Goal: Transaction & Acquisition: Purchase product/service

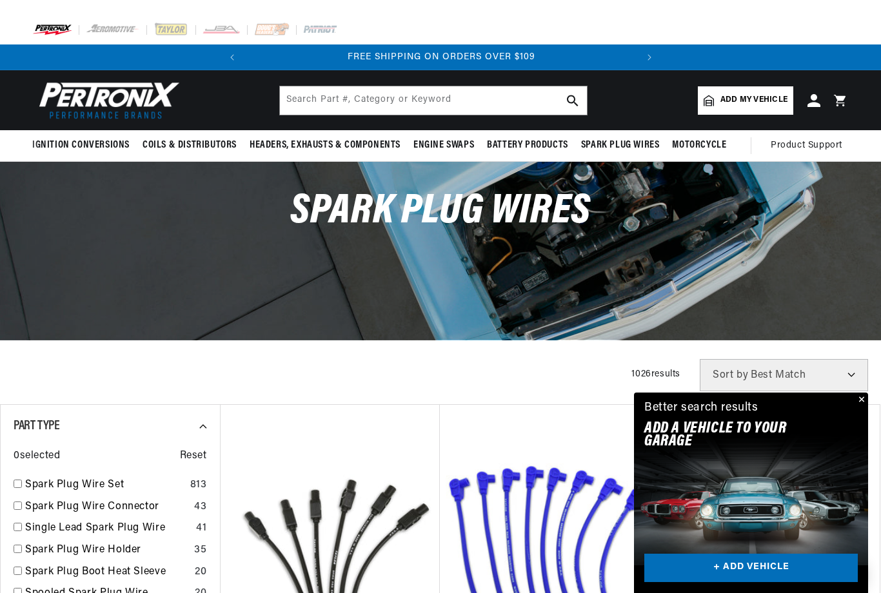
scroll to position [0, 391]
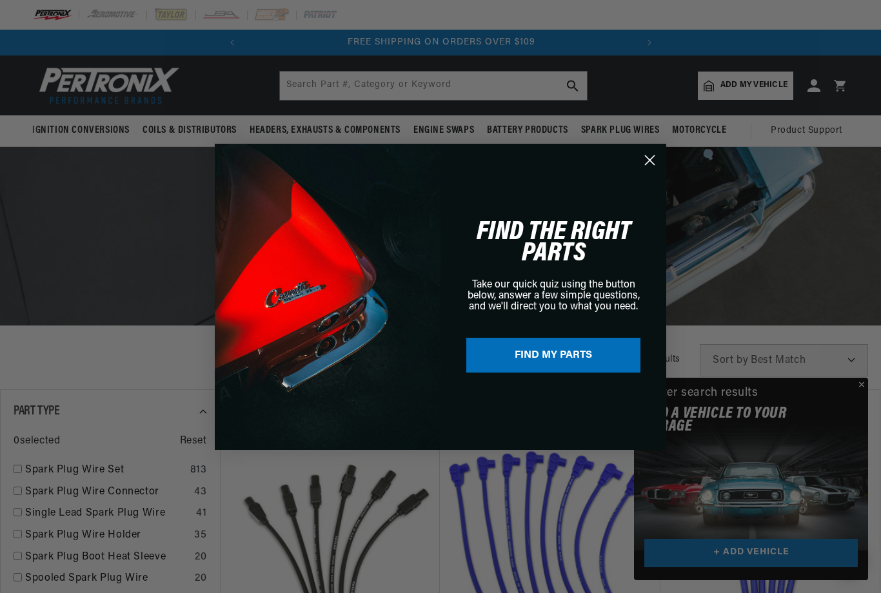
click at [641, 157] on circle "Close dialog" at bounding box center [649, 159] width 21 height 21
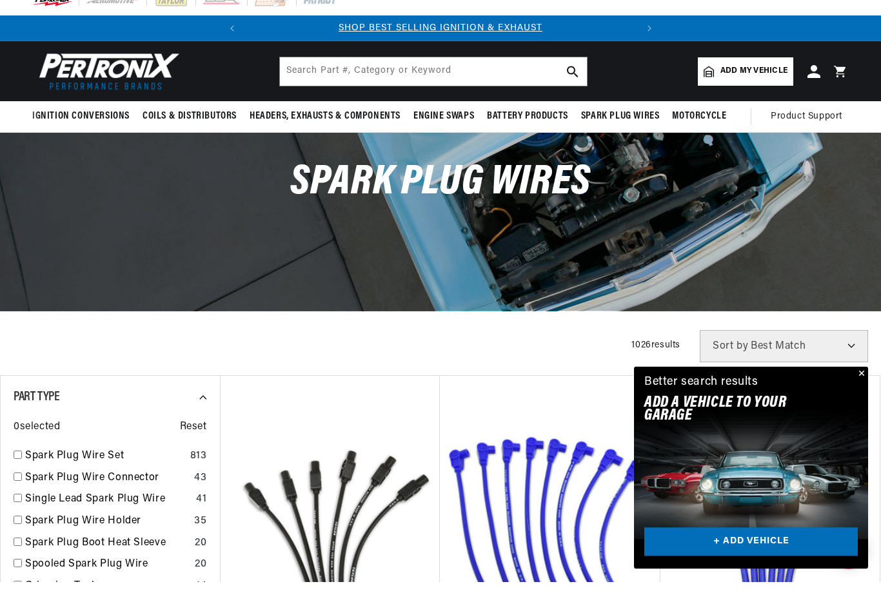
scroll to position [15, 0]
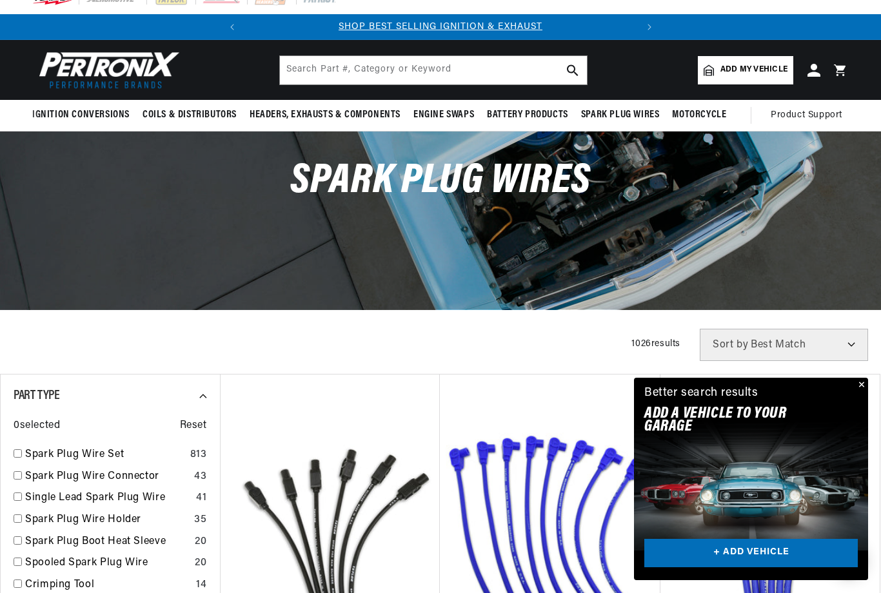
click at [754, 75] on span "Add my vehicle" at bounding box center [753, 70] width 67 height 12
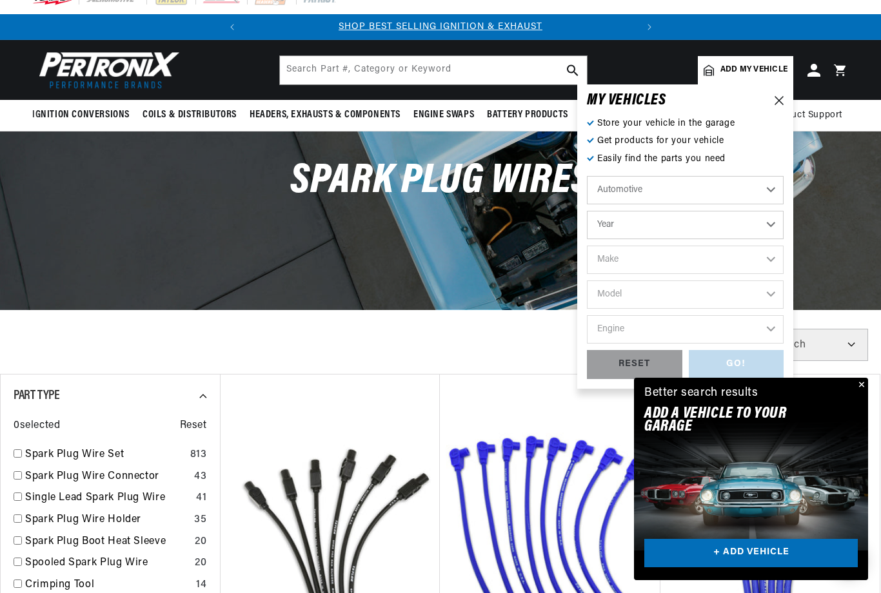
click at [694, 196] on select "Automotive Agricultural Industrial Marine Motorcycle" at bounding box center [685, 190] width 197 height 28
click at [690, 226] on select "Year 2026 2025 2024 2023 2022 2021 2020 2019 2018 2017 2016 2015 2014 2013 2012…" at bounding box center [685, 225] width 197 height 28
select select "1956"
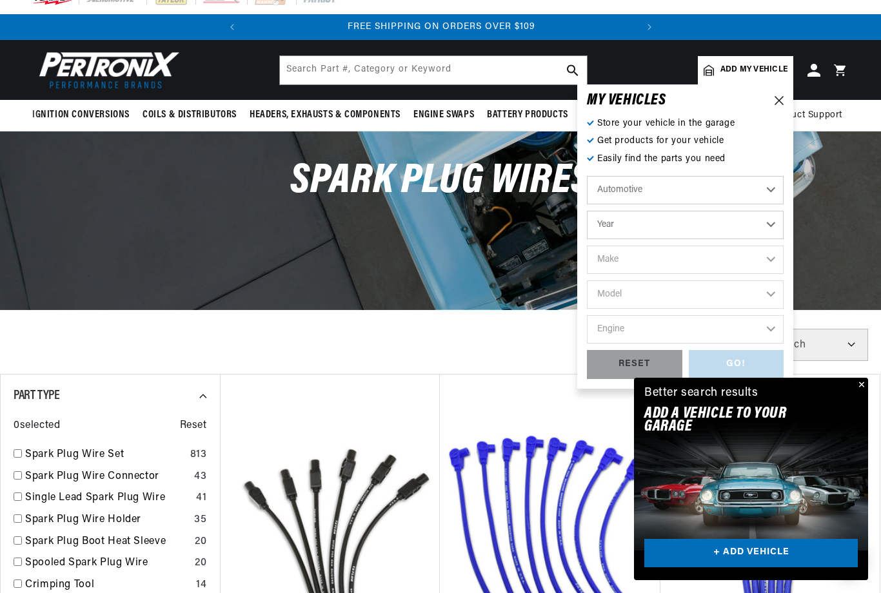
select select "1956"
click at [687, 261] on select "Make Alfa Romeo Aston Martin Buick Cadillac Chevrolet Chrysler Dodge Ford GMC H…" at bounding box center [685, 260] width 197 height 28
select select "Chevrolet"
click at [665, 292] on select "Model Bel Air Corvette Nomad One-Fifty Series Sedan Delivery Suburban Truck Two…" at bounding box center [685, 294] width 197 height 28
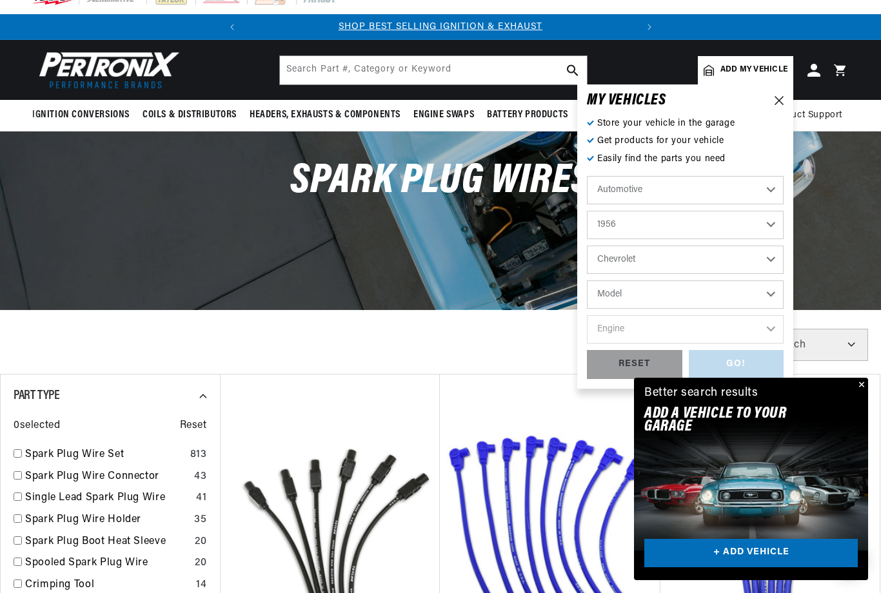
select select "Bel-Air"
click at [676, 332] on select "Engine 235cid / 3.8L 235cid / 3.9L 261cid / 4.3L 265cid / 4.3L" at bounding box center [685, 329] width 197 height 28
select select "265cid-4.3L"
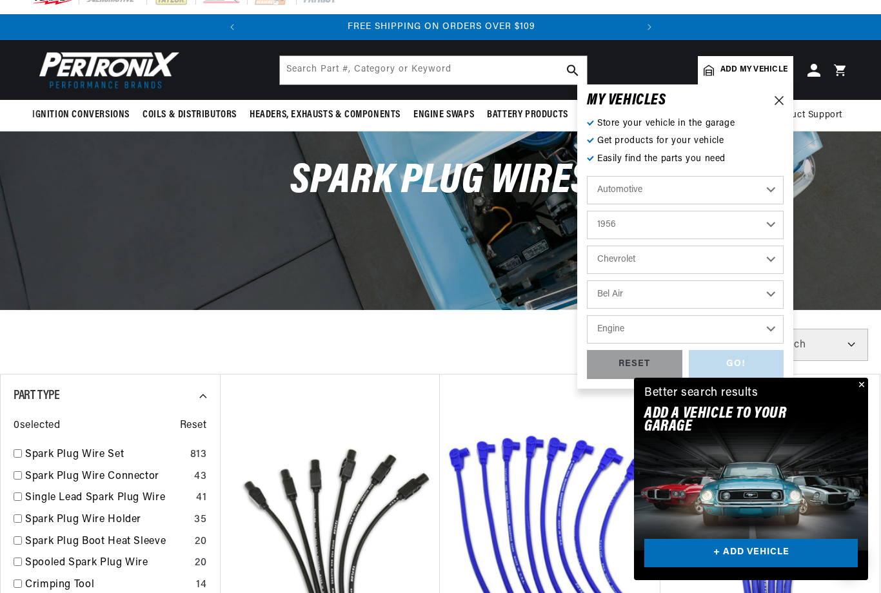
select select "265cid-4.3L"
click at [752, 367] on div "GO!" at bounding box center [736, 364] width 95 height 29
